Goal: Information Seeking & Learning: Learn about a topic

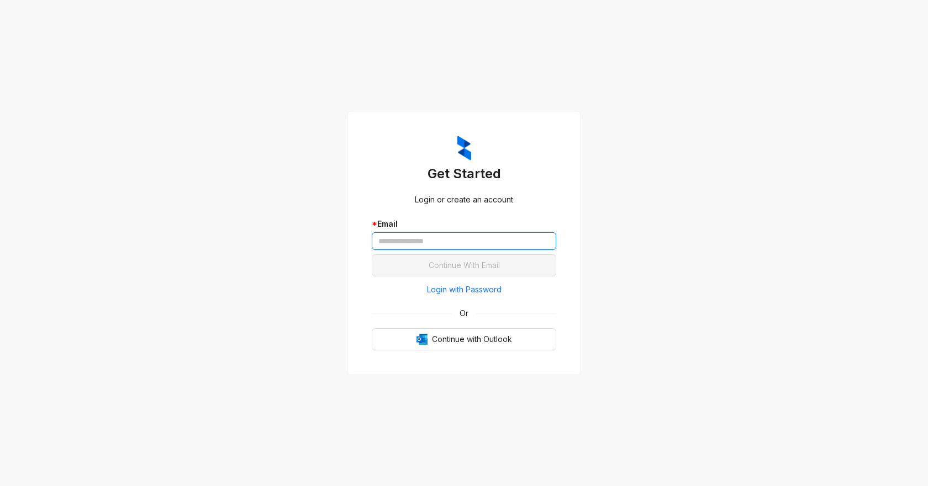
click at [400, 247] on input "text" at bounding box center [464, 241] width 184 height 18
click at [409, 247] on input "text" at bounding box center [464, 241] width 184 height 18
paste input "**********"
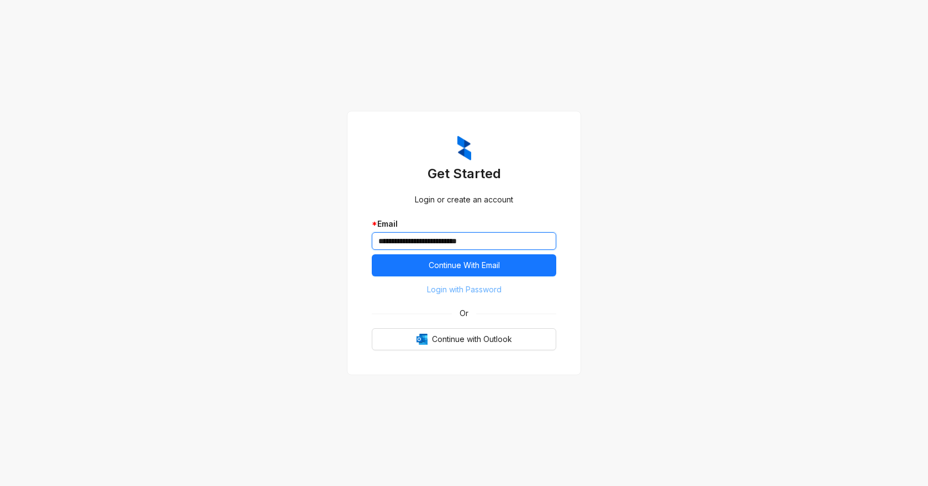
type input "**********"
click at [458, 289] on span "Login with Password" at bounding box center [464, 290] width 75 height 12
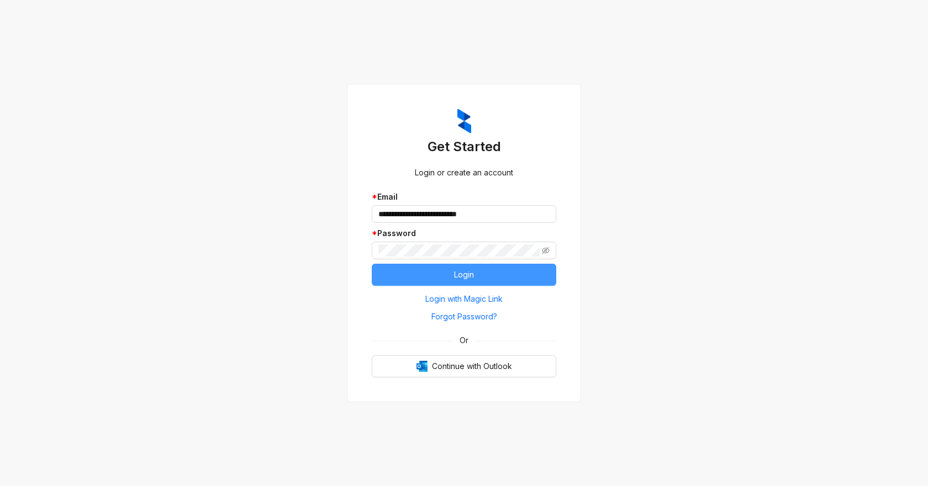
click at [395, 274] on button "Login" at bounding box center [464, 275] width 184 height 22
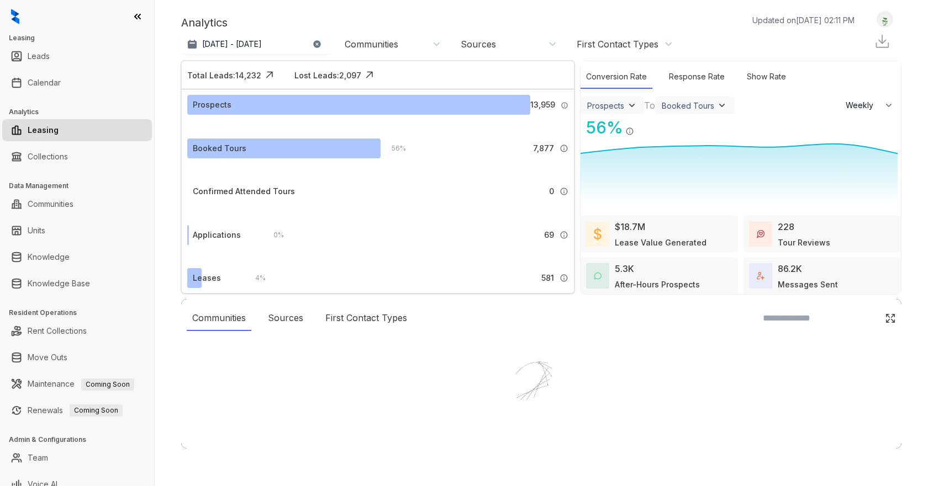
select select "******"
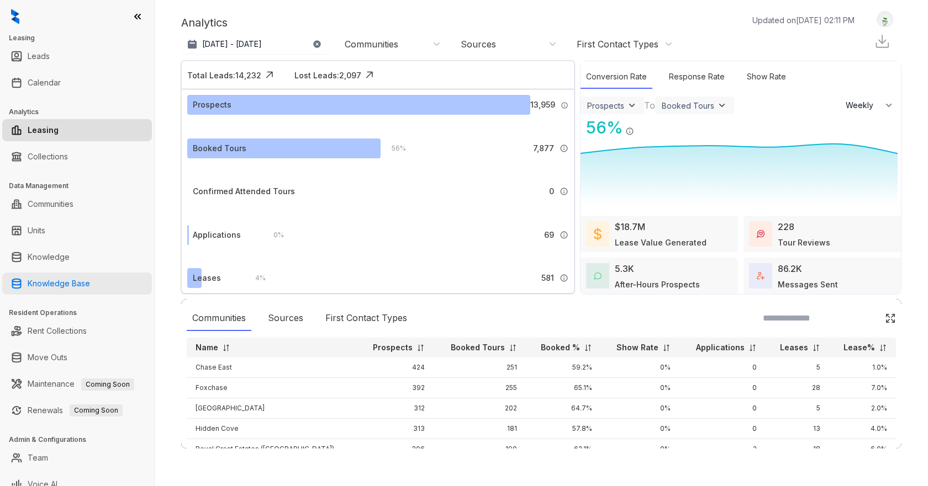
click at [78, 283] on link "Knowledge Base" at bounding box center [59, 284] width 62 height 22
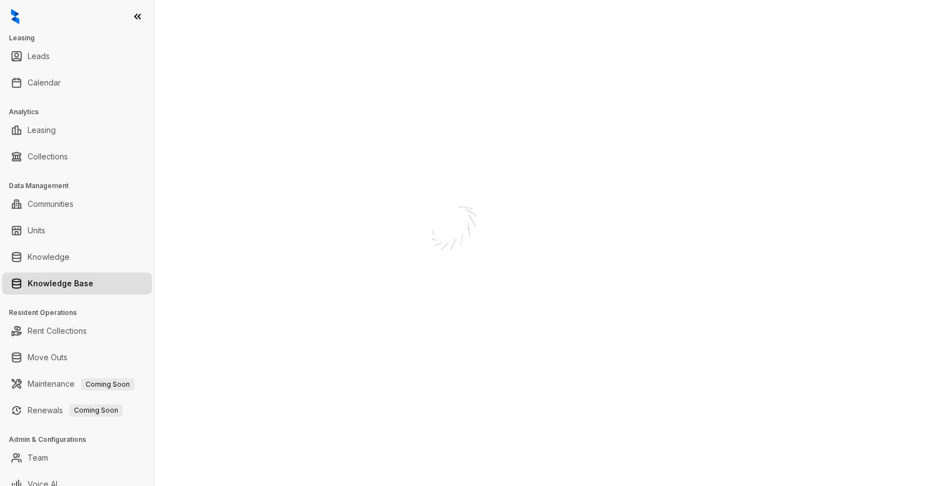
click at [409, 183] on div "Loading..." at bounding box center [464, 243] width 110 height 121
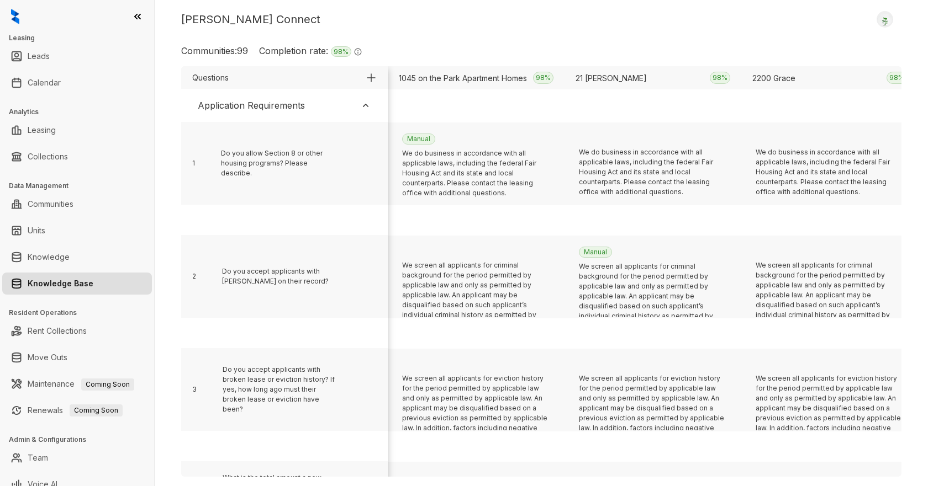
click at [369, 108] on img at bounding box center [365, 105] width 11 height 11
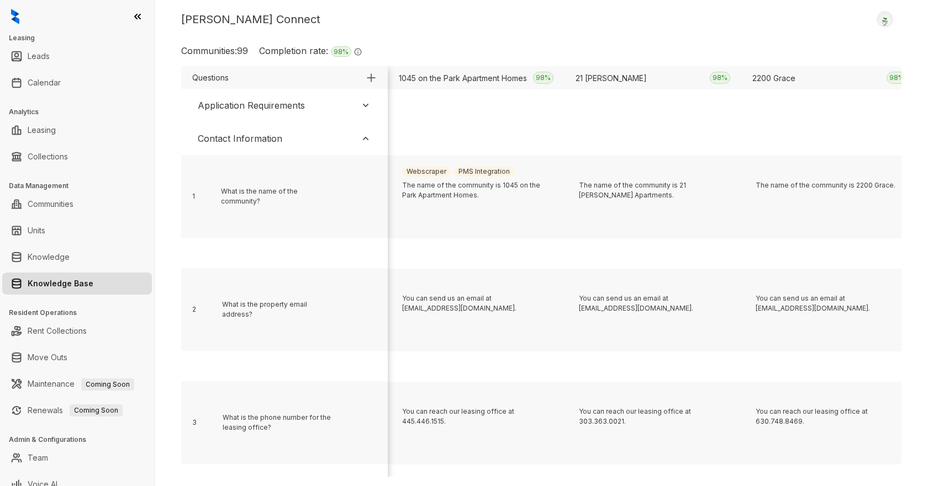
click at [365, 143] on img at bounding box center [365, 138] width 11 height 11
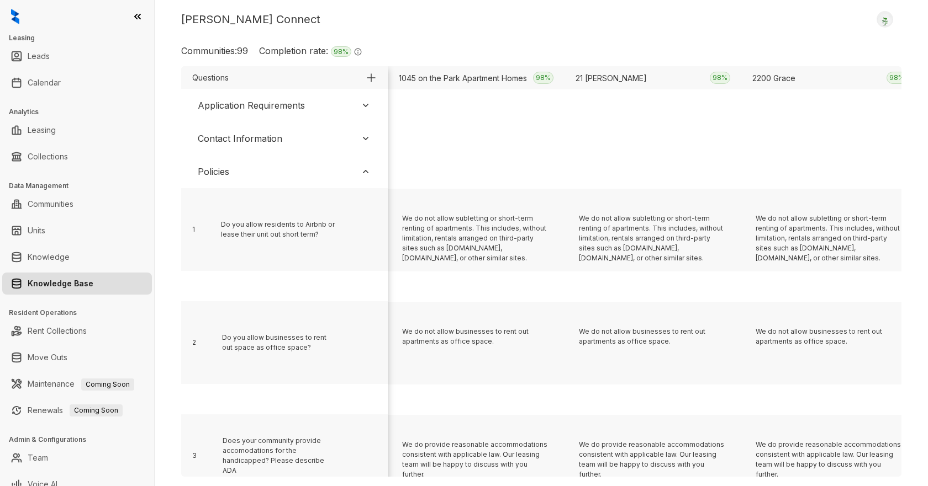
drag, startPoint x: 364, startPoint y: 173, endPoint x: 361, endPoint y: 185, distance: 12.7
click at [364, 173] on img at bounding box center [365, 171] width 11 height 11
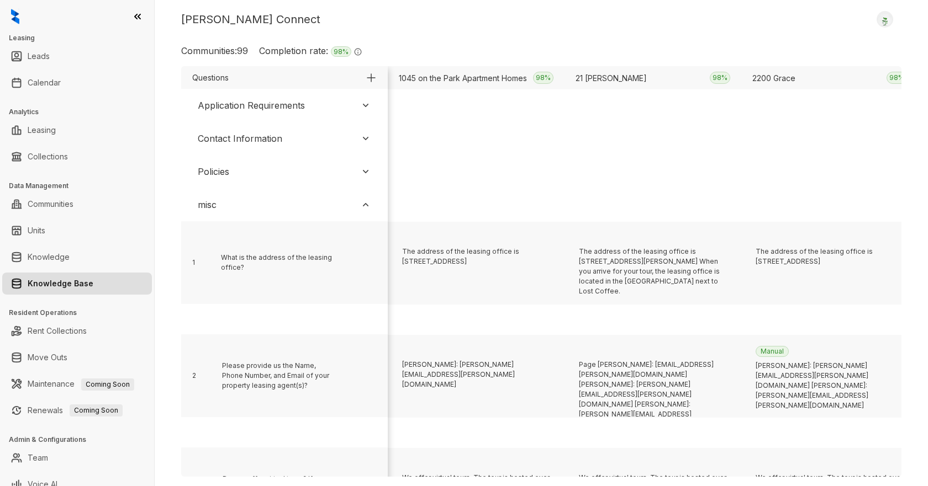
click at [366, 205] on img at bounding box center [365, 204] width 11 height 11
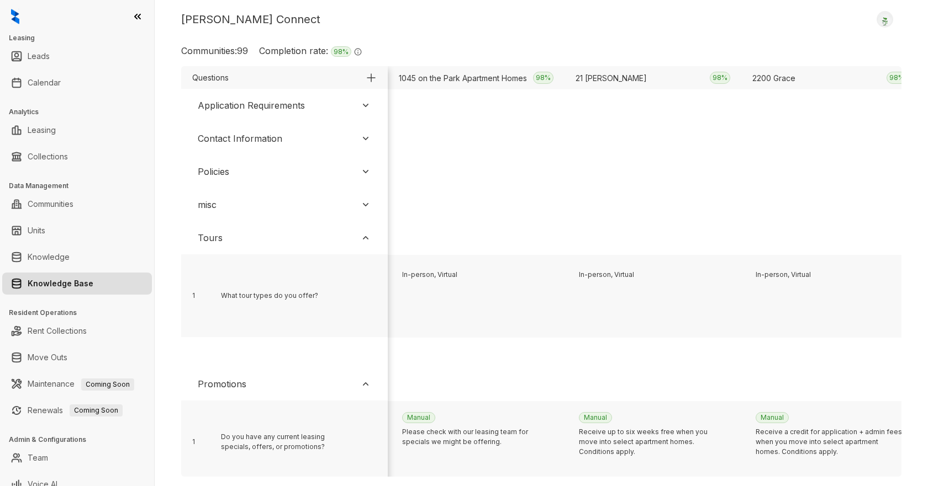
click at [363, 240] on img at bounding box center [365, 237] width 11 height 11
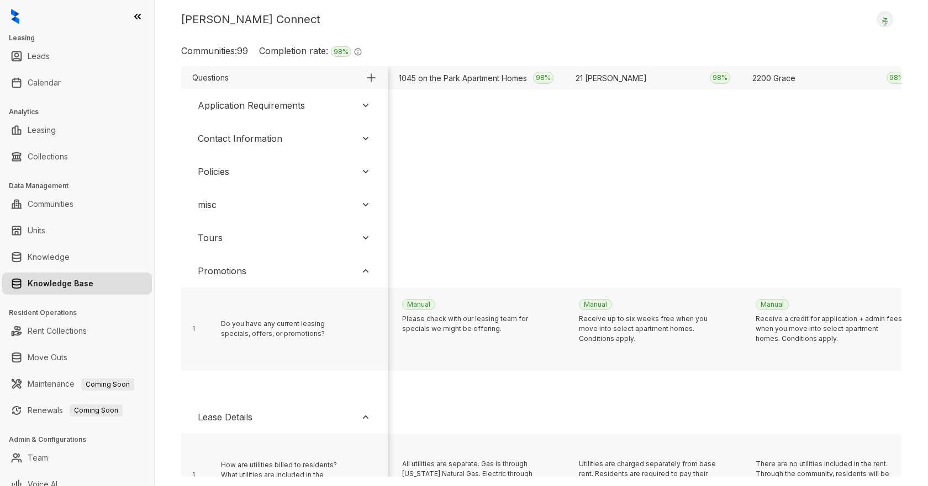
click at [561, 34] on div "Kelsey Connect Logout Communities: 99 Completion rate: 98 % The completion rate…" at bounding box center [541, 243] width 773 height 486
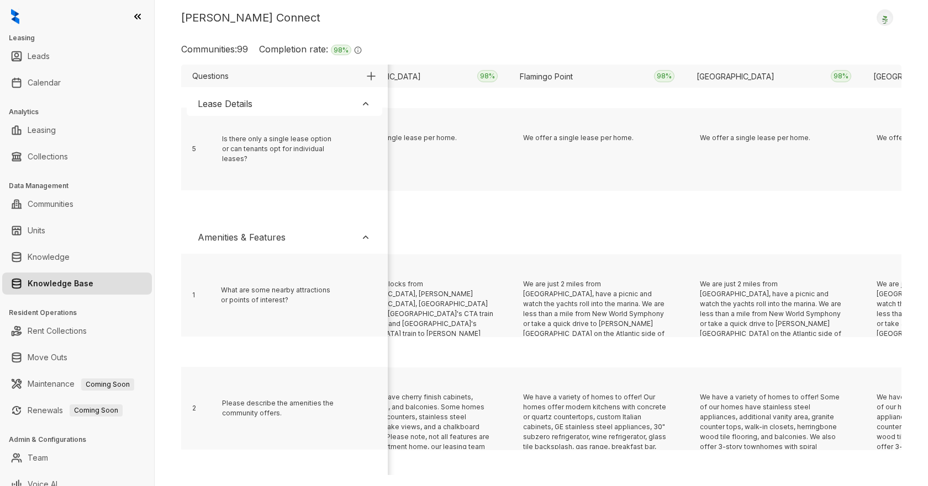
scroll to position [777, 3943]
drag, startPoint x: 522, startPoint y: 75, endPoint x: 578, endPoint y: 78, distance: 56.4
click at [578, 78] on div "Flamingo Point 98 %" at bounding box center [596, 76] width 177 height 23
click at [602, 44] on div "Communities: 99 Completion rate: 98 % The completion rate signifies the percent…" at bounding box center [541, 54] width 720 height 22
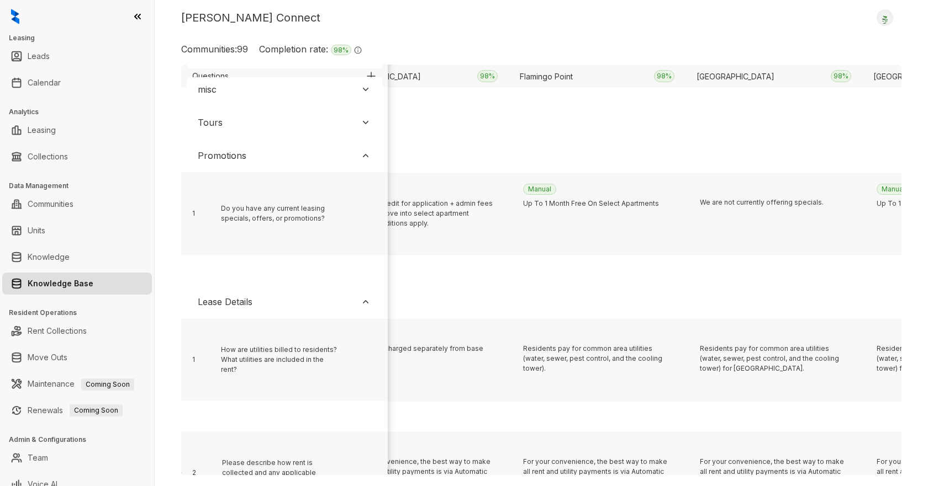
scroll to position [4, 3943]
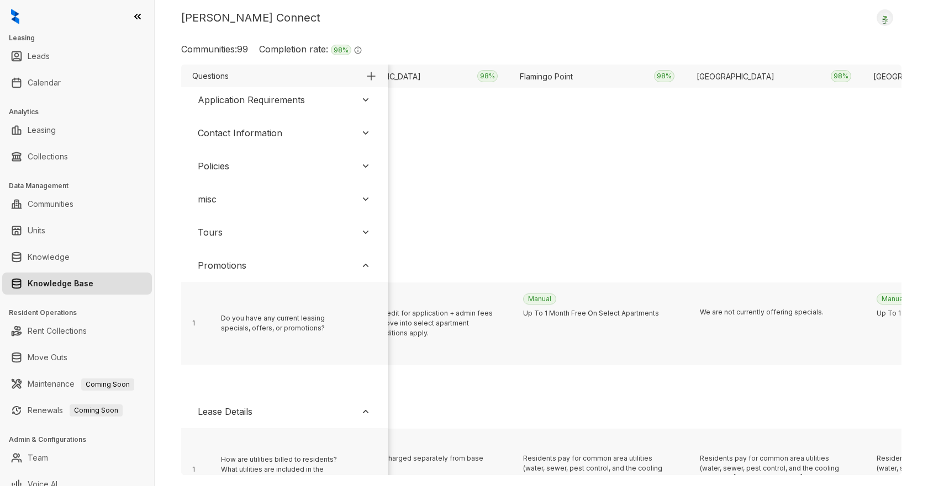
click at [584, 40] on div "Kelsey Connect Logout Communities: 99 Completion rate: 98 % The completion rate…" at bounding box center [541, 243] width 773 height 486
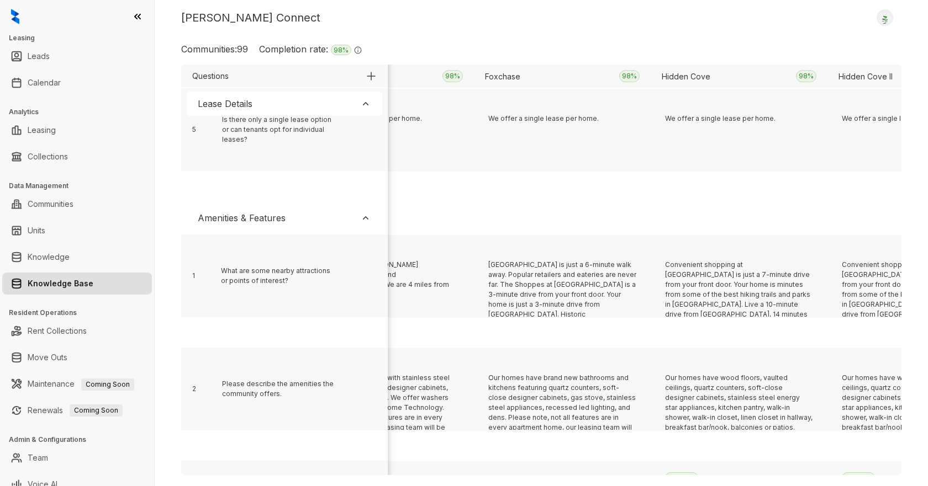
scroll to position [797, 8370]
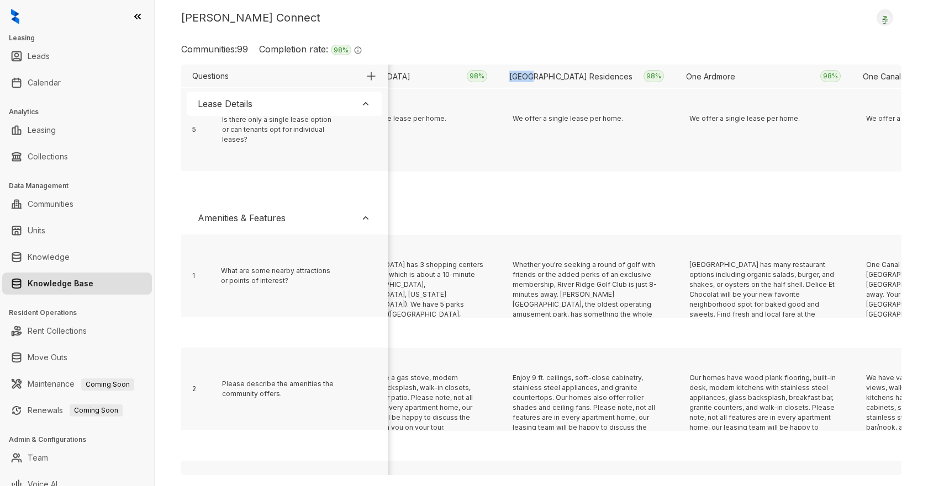
click at [735, 20] on div "Kelsey Connect Logout" at bounding box center [541, 17] width 720 height 17
